Goal: Transaction & Acquisition: Download file/media

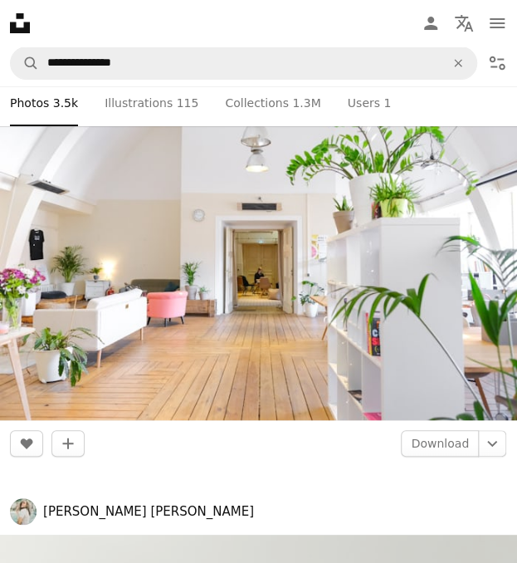
scroll to position [3153, 0]
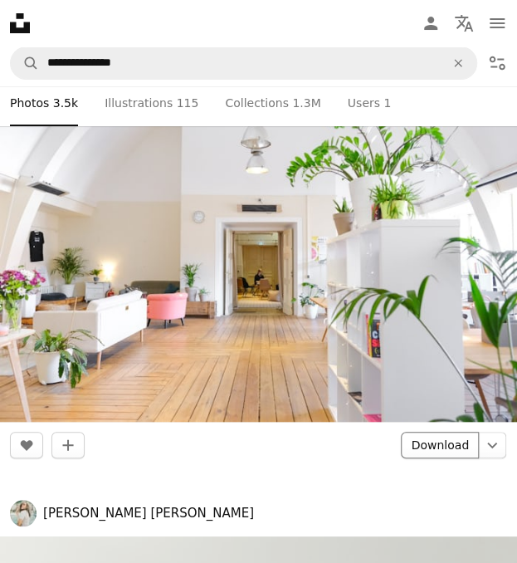
click at [425, 448] on link "Download" at bounding box center [440, 444] width 78 height 27
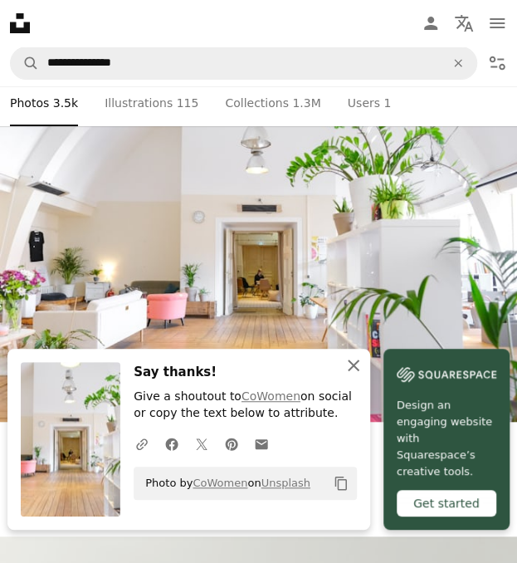
click at [351, 382] on button "An X shape Close" at bounding box center [353, 365] width 33 height 33
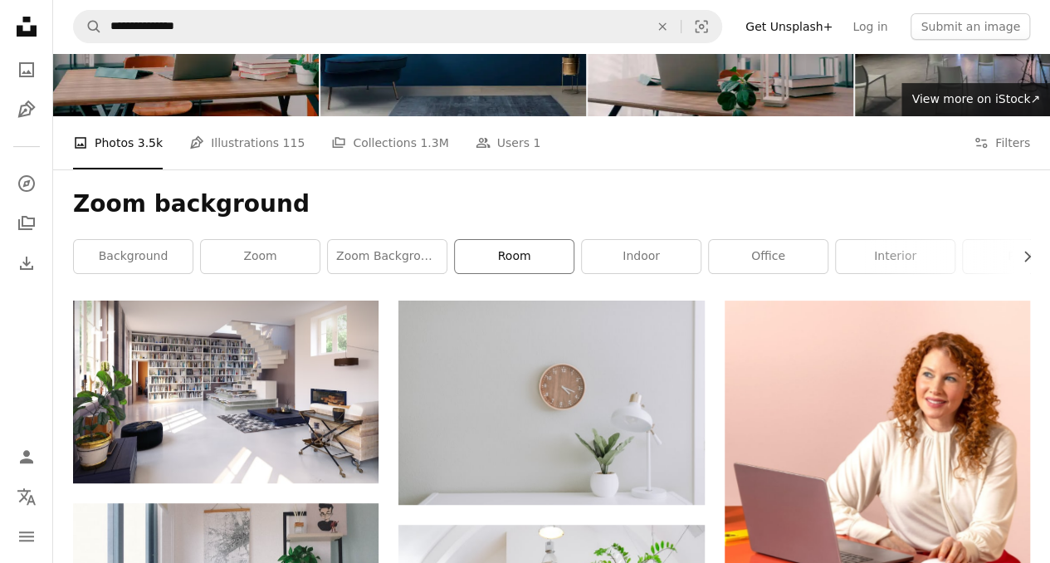
scroll to position [113, 0]
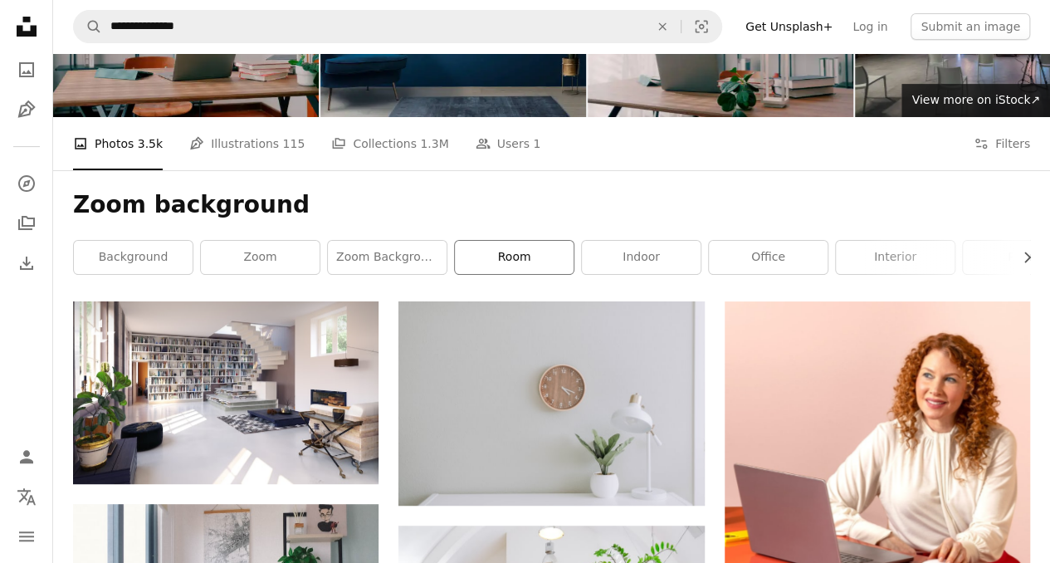
click at [513, 254] on link "room" at bounding box center [514, 257] width 119 height 33
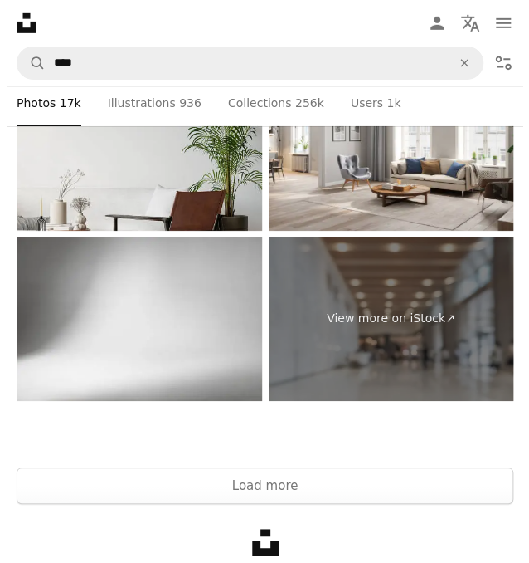
scroll to position [13697, 0]
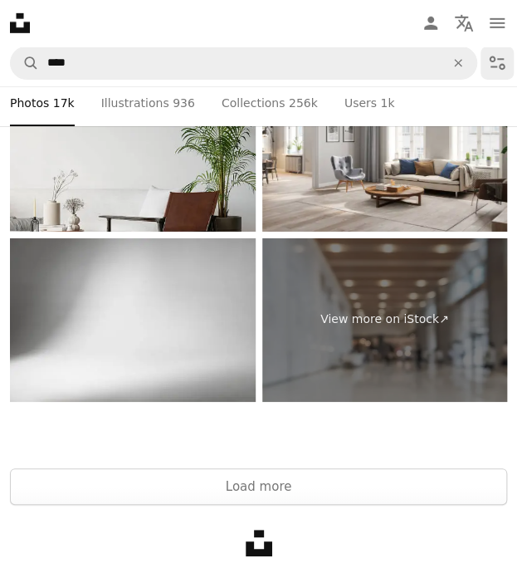
click at [498, 59] on icon "Filters" at bounding box center [498, 63] width 16 height 14
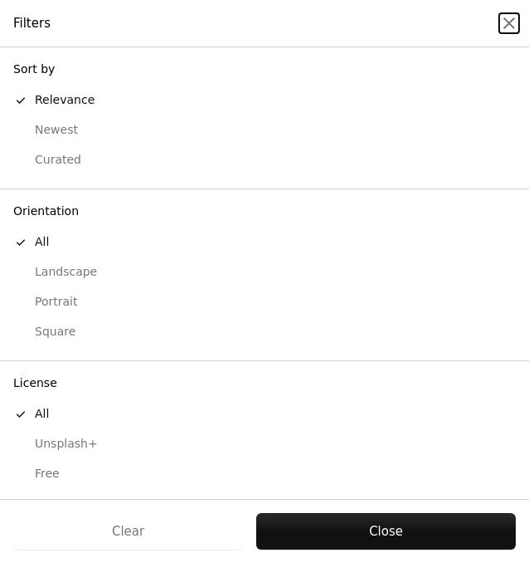
click at [500, 13] on button "An X shape" at bounding box center [510, 23] width 20 height 20
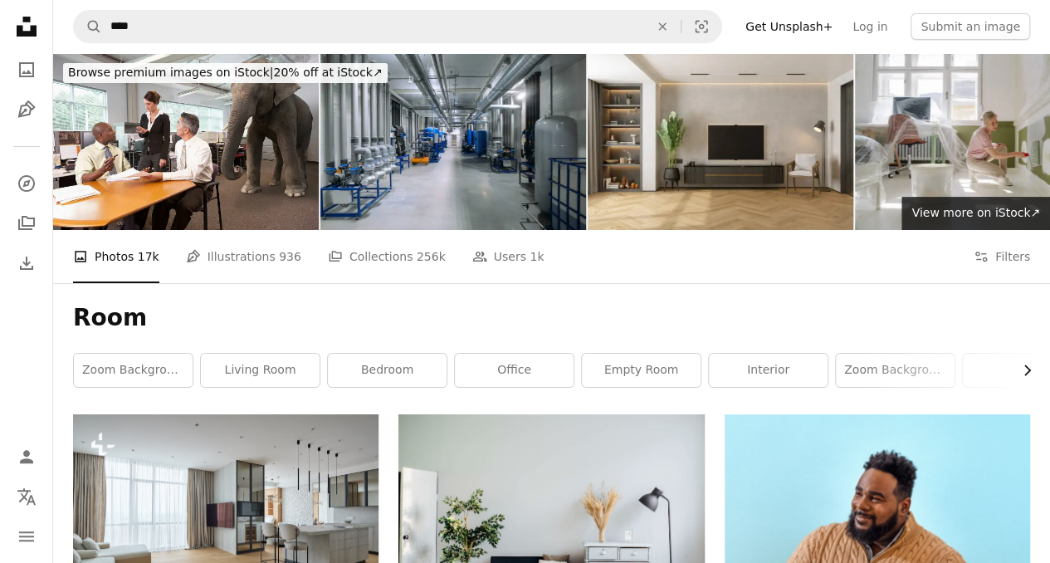
click at [516, 371] on icon "Chevron right" at bounding box center [1026, 370] width 17 height 17
click at [516, 374] on link "room wall" at bounding box center [905, 369] width 119 height 33
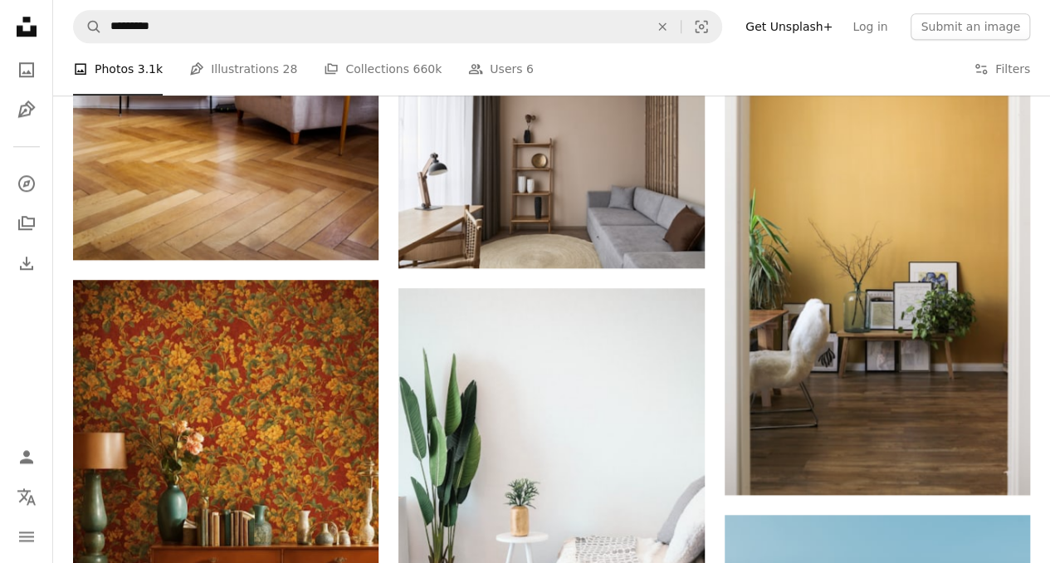
scroll to position [692, 0]
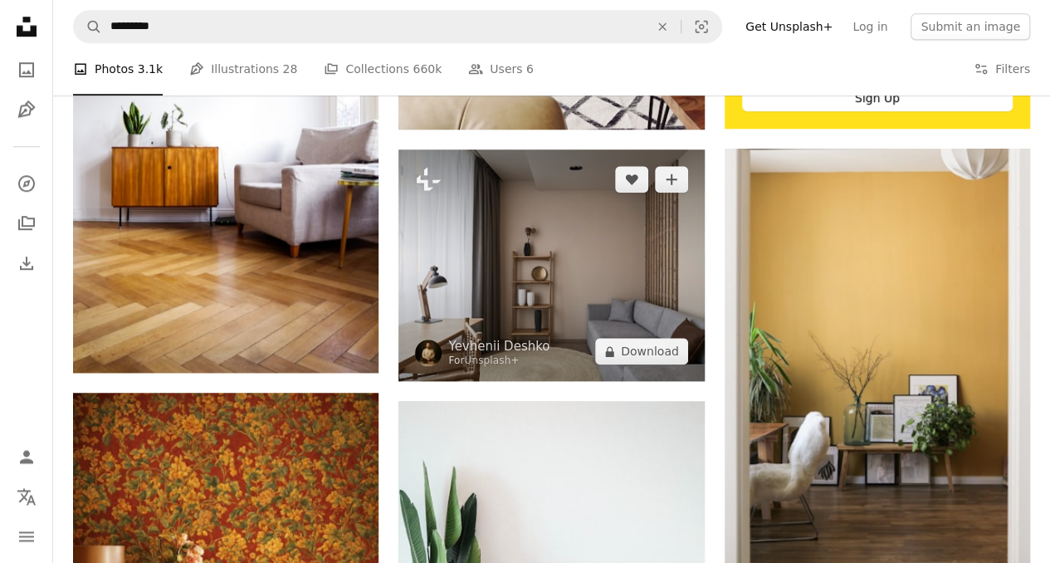
click at [516, 313] on img at bounding box center [550, 265] width 305 height 232
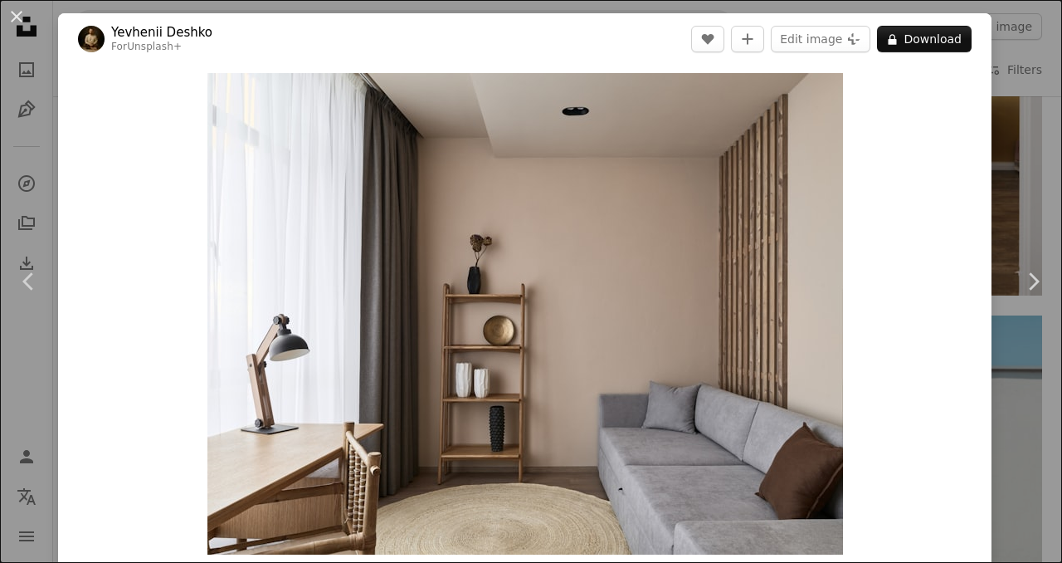
scroll to position [358, 0]
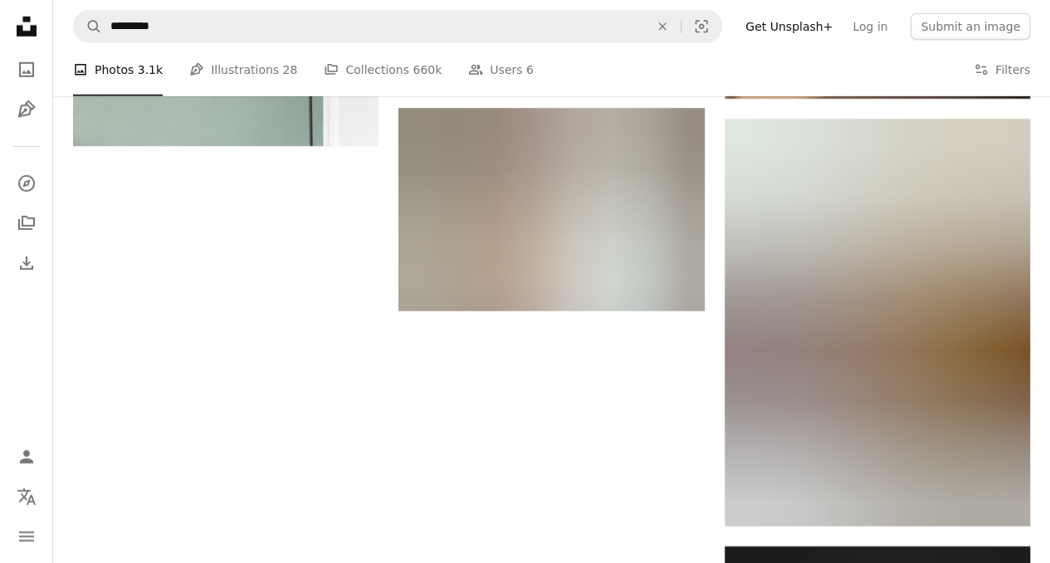
scroll to position [2487, 0]
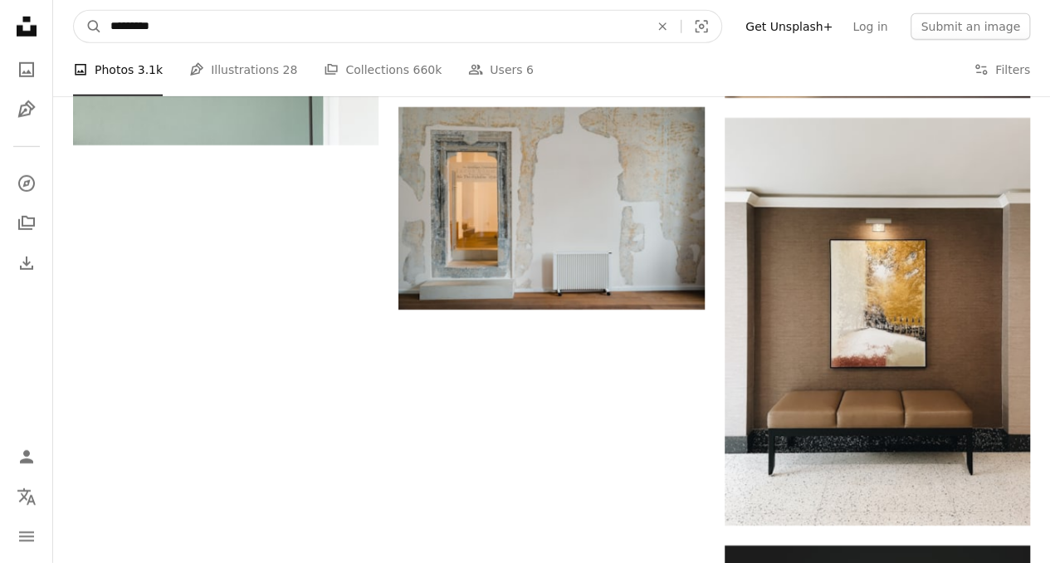
click at [238, 32] on input "*********" at bounding box center [373, 27] width 542 height 32
drag, startPoint x: 238, startPoint y: 32, endPoint x: 48, endPoint y: 39, distance: 190.1
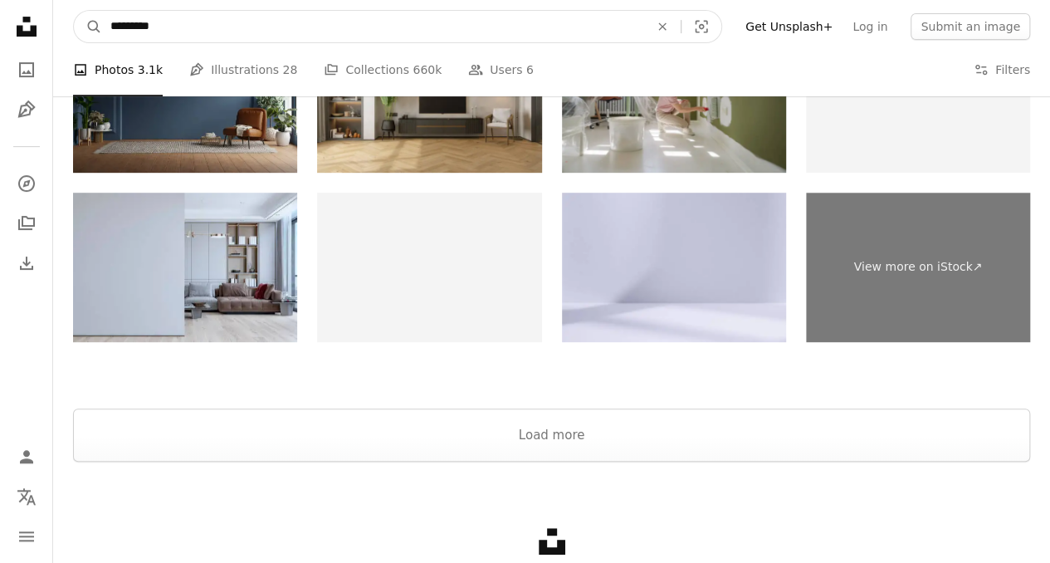
scroll to position [3472, 0]
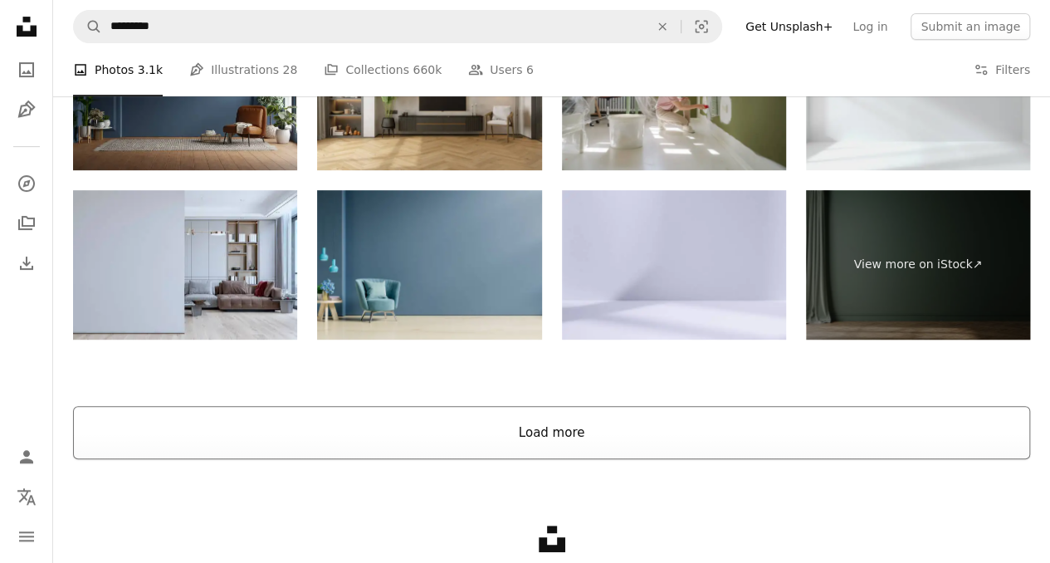
click at [475, 449] on button "Load more" at bounding box center [551, 432] width 957 height 53
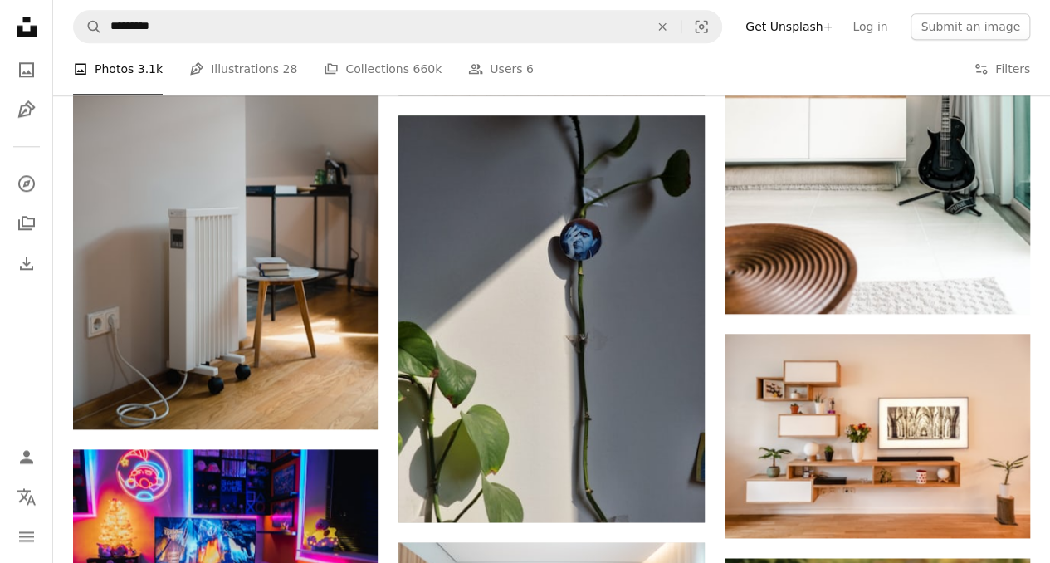
scroll to position [7369, 0]
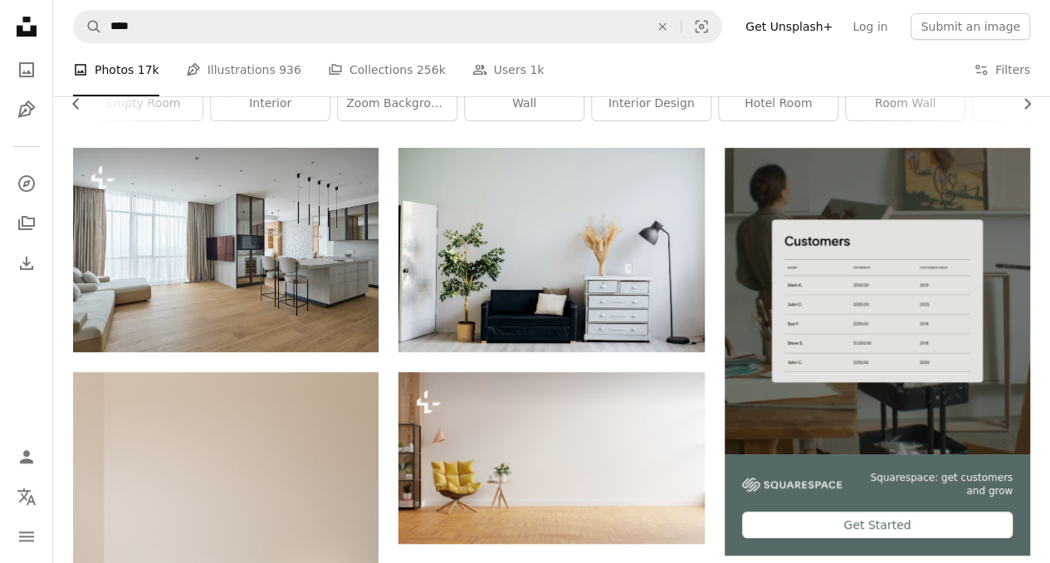
scroll to position [44, 0]
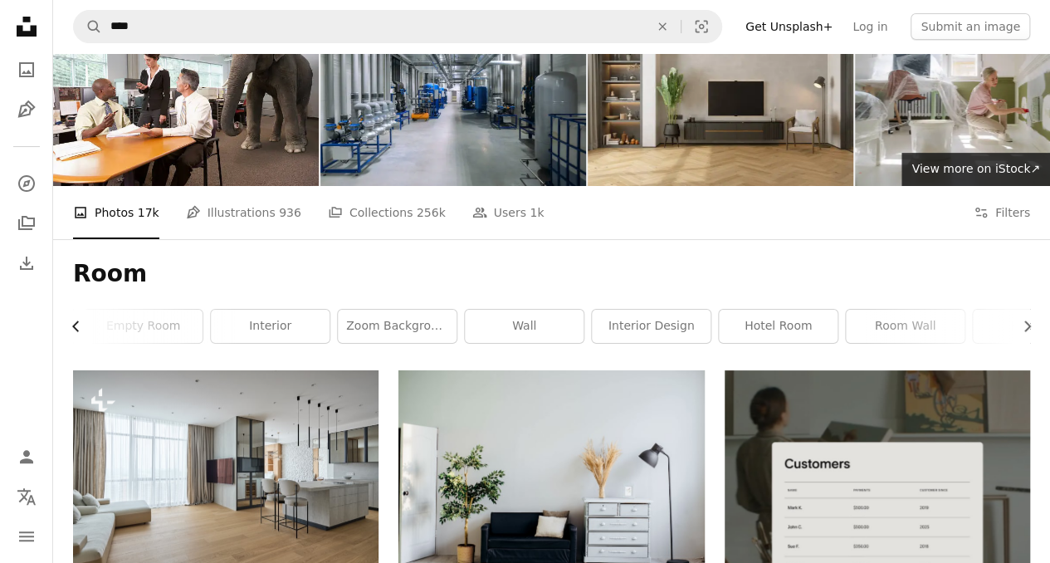
click at [71, 321] on icon "Chevron left" at bounding box center [76, 326] width 17 height 17
click at [76, 327] on icon "Chevron left" at bounding box center [76, 326] width 17 height 17
click at [168, 330] on link "zoom background" at bounding box center [133, 326] width 119 height 33
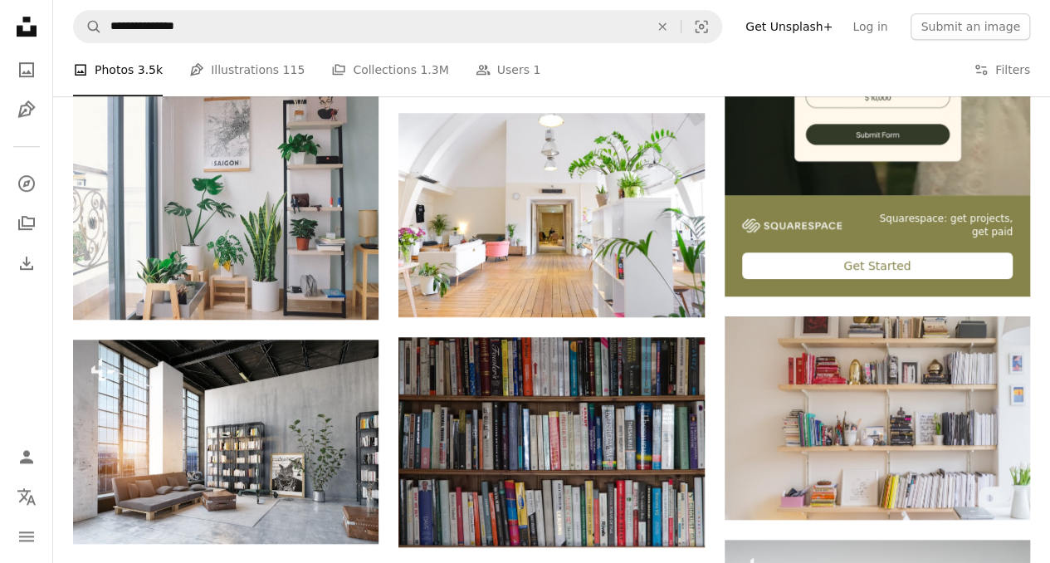
scroll to position [526, 0]
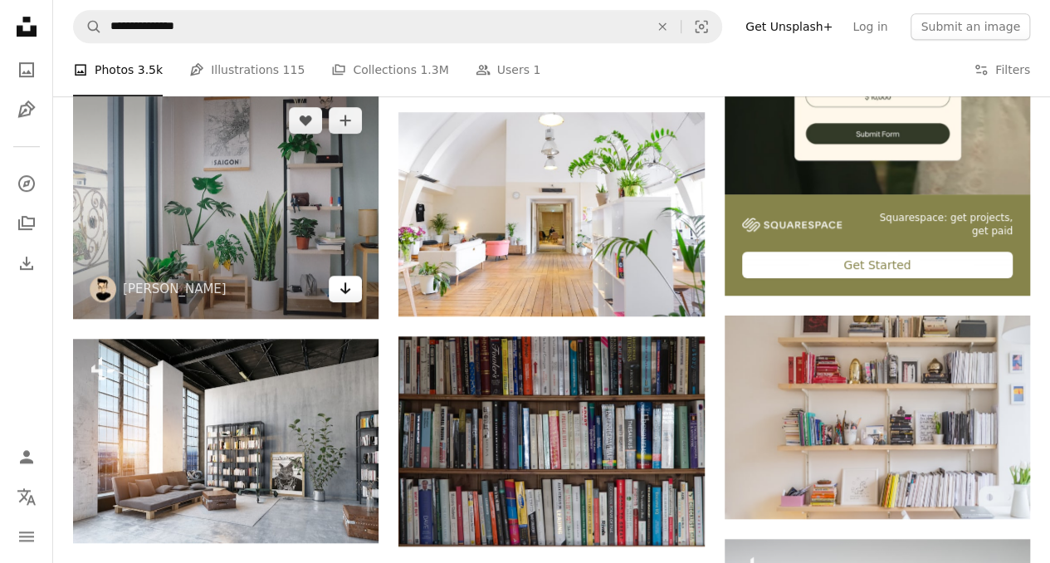
click at [350, 294] on icon "Arrow pointing down" at bounding box center [345, 288] width 13 height 20
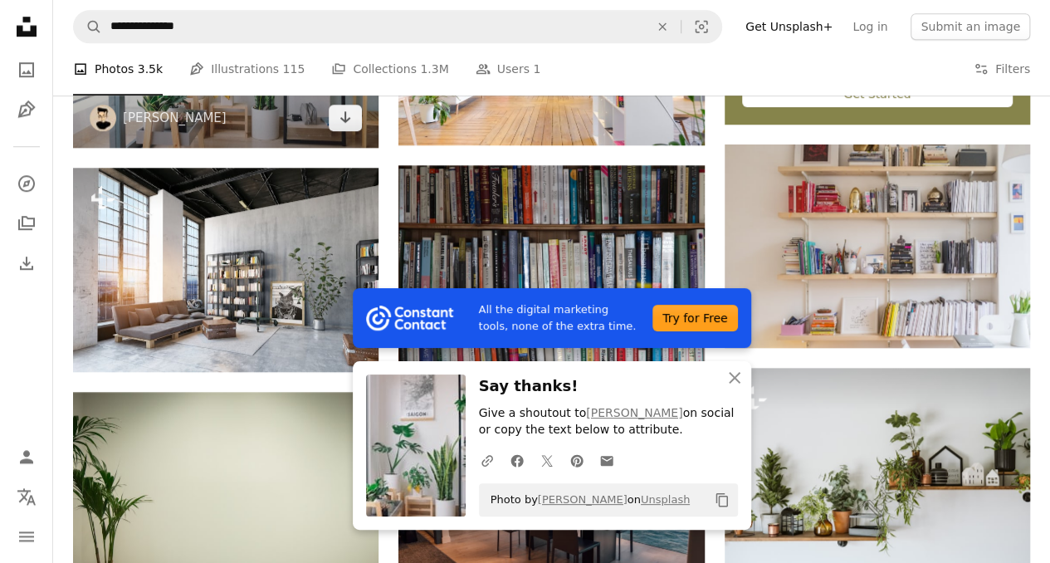
scroll to position [742, 0]
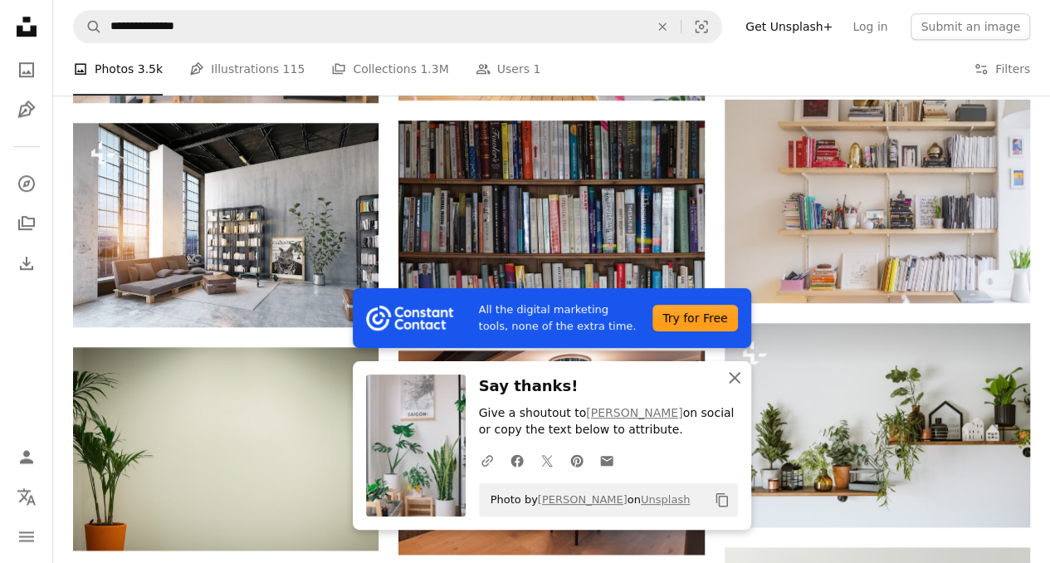
click at [516, 379] on icon "button" at bounding box center [735, 378] width 12 height 12
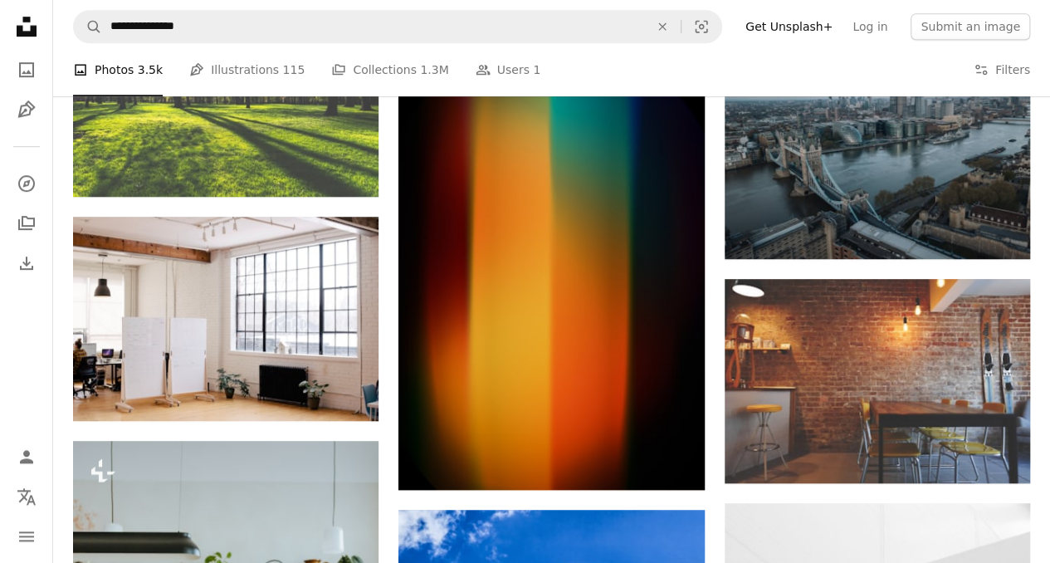
scroll to position [13260, 0]
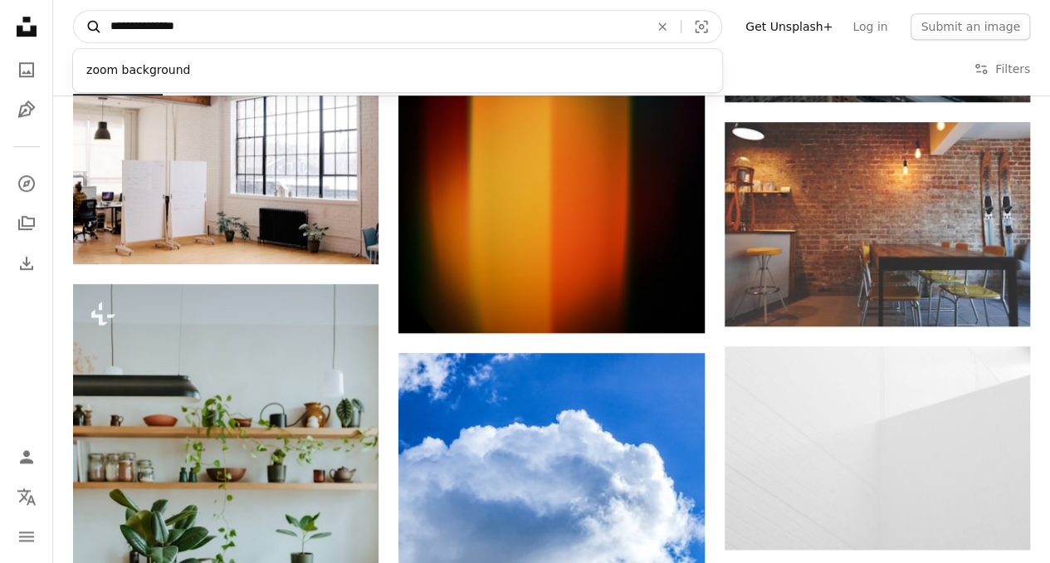
drag, startPoint x: 277, startPoint y: 19, endPoint x: 100, endPoint y: 29, distance: 177.9
click at [100, 29] on form "**********" at bounding box center [397, 26] width 649 height 33
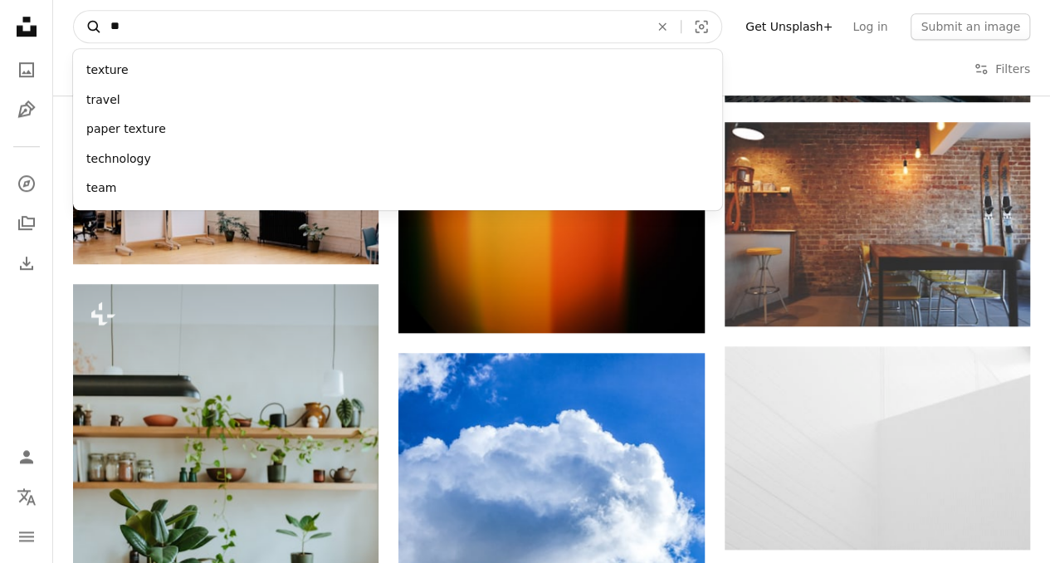
type input "*"
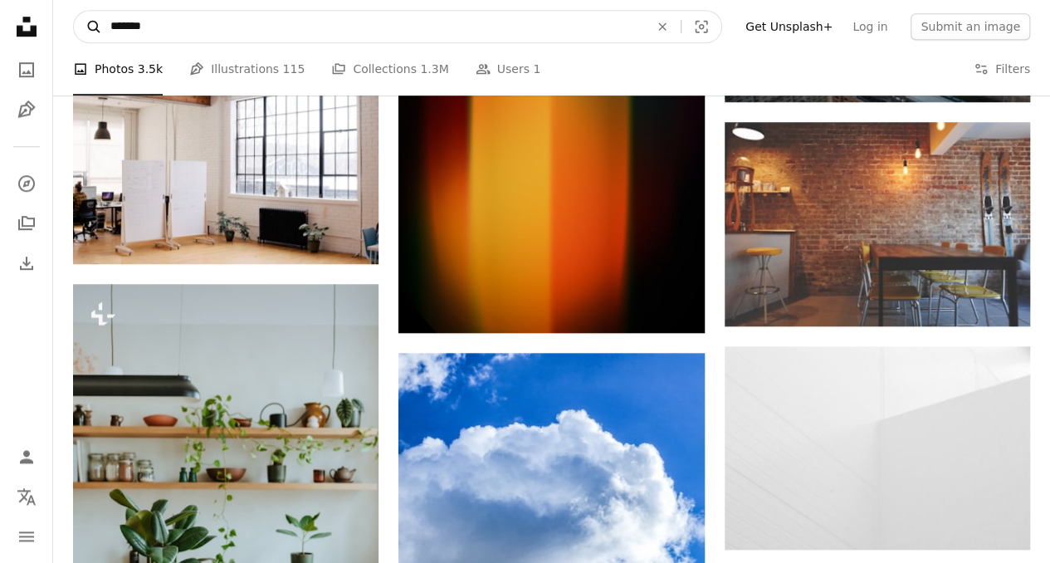
type input "*******"
click at [74, 11] on button "A magnifying glass" at bounding box center [88, 27] width 28 height 32
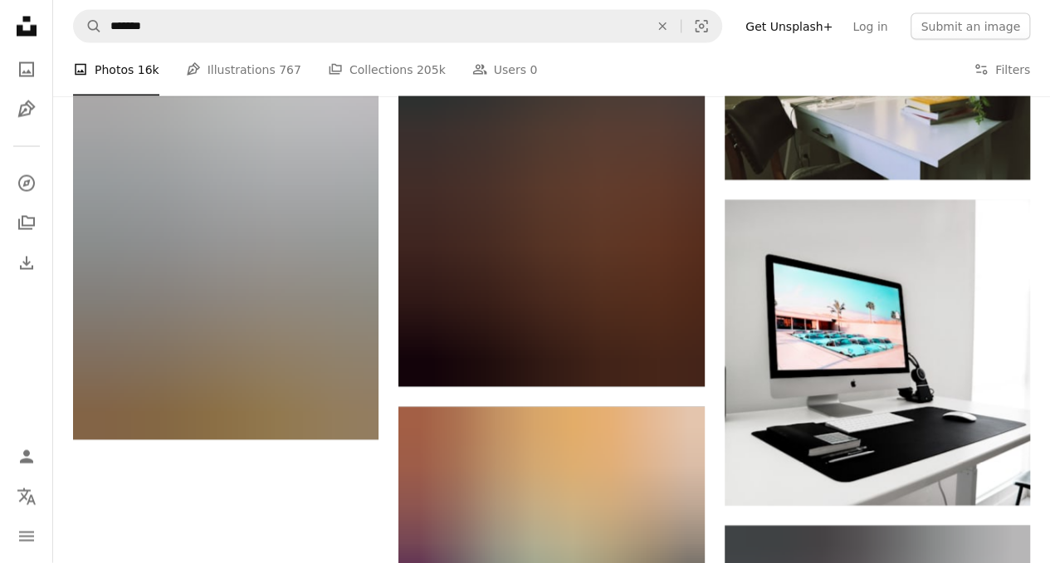
scroll to position [1699, 0]
